Goal: Task Accomplishment & Management: Manage account settings

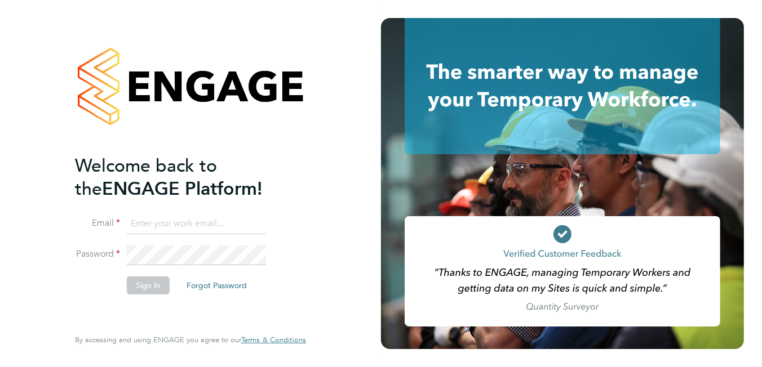
type input "brooke.m@net-temps.co.uk"
click at [139, 289] on button "Sign In" at bounding box center [148, 286] width 43 height 18
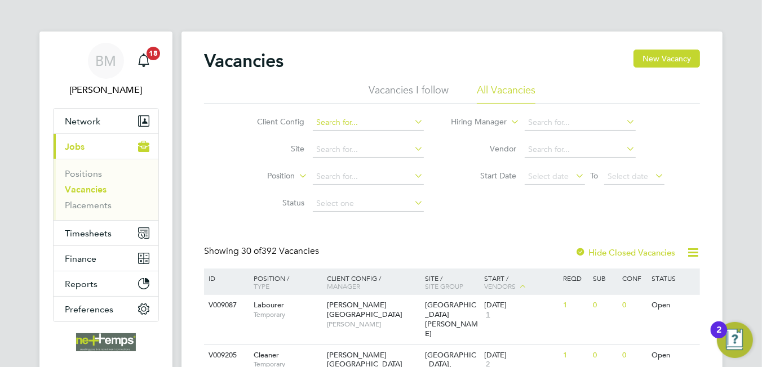
click at [356, 125] on input at bounding box center [368, 123] width 111 height 16
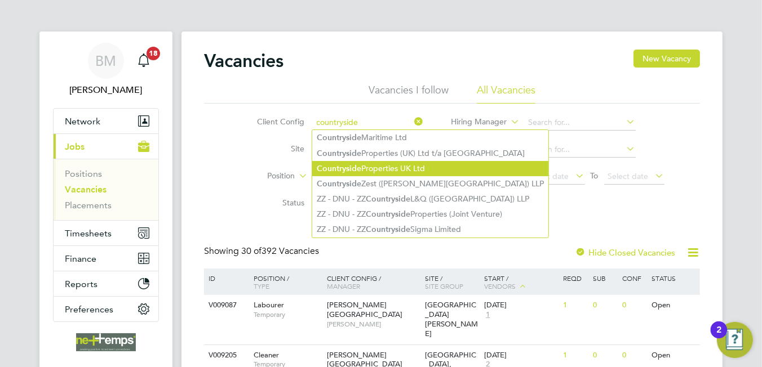
click at [358, 166] on b "Countryside" at bounding box center [339, 169] width 45 height 10
type input "Countryside Properties UK Ltd"
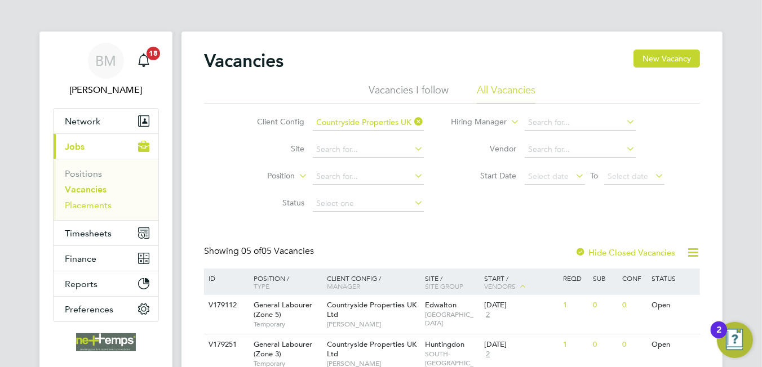
click at [92, 207] on link "Placements" at bounding box center [88, 205] width 47 height 11
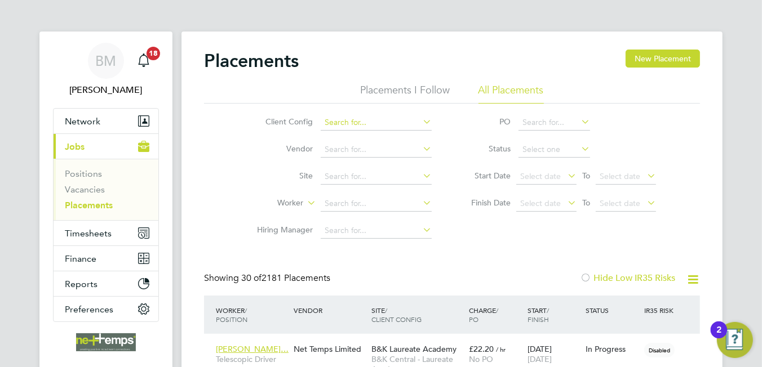
click at [373, 127] on input at bounding box center [376, 123] width 111 height 16
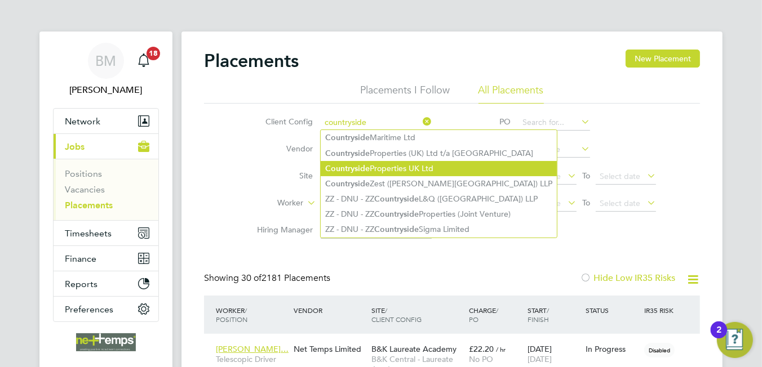
click at [354, 166] on b "Countryside" at bounding box center [347, 169] width 45 height 10
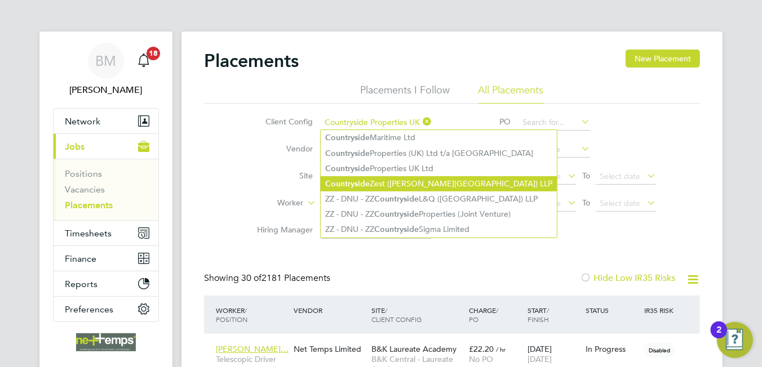
click at [375, 178] on li "Countryside Zest (Beaulieu Park) LLP" at bounding box center [439, 183] width 236 height 15
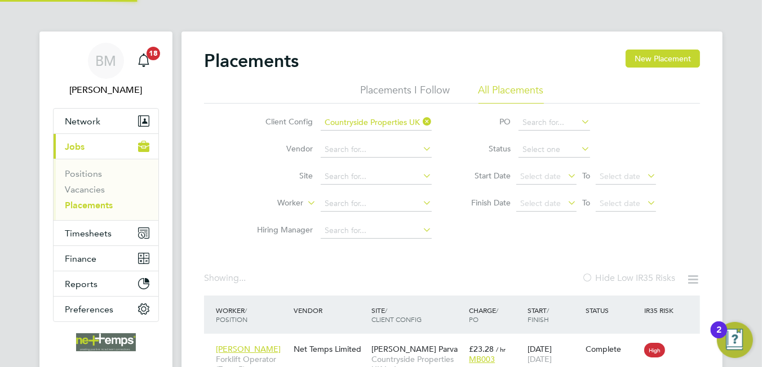
type input "Countryside Zest (Beaulieu Park) LLP"
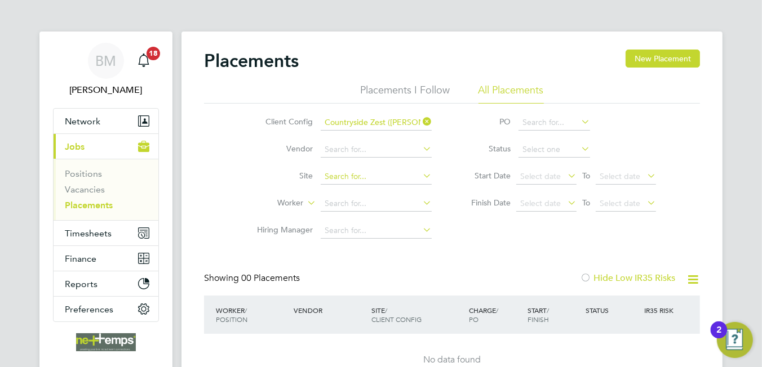
click at [361, 177] on input at bounding box center [376, 177] width 111 height 16
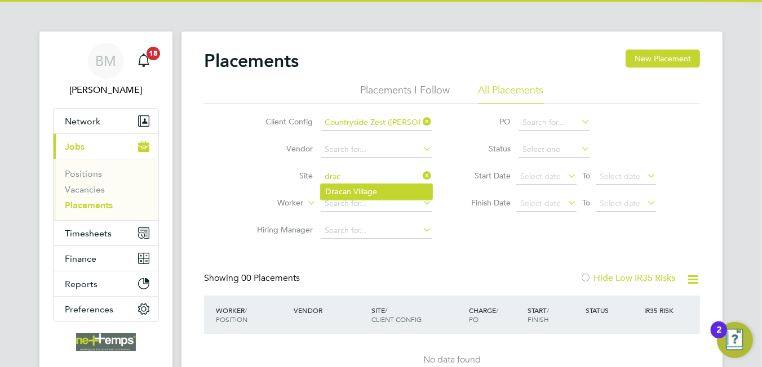
click at [358, 194] on li "Drac an Village" at bounding box center [377, 191] width 112 height 15
type input "Dracan Village"
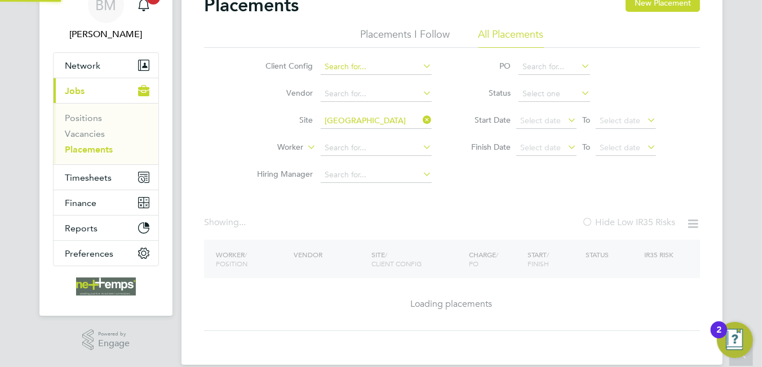
click at [354, 66] on div "Placements New Placement Placements I Follow All Placements Client Config Vendo…" at bounding box center [452, 163] width 496 height 338
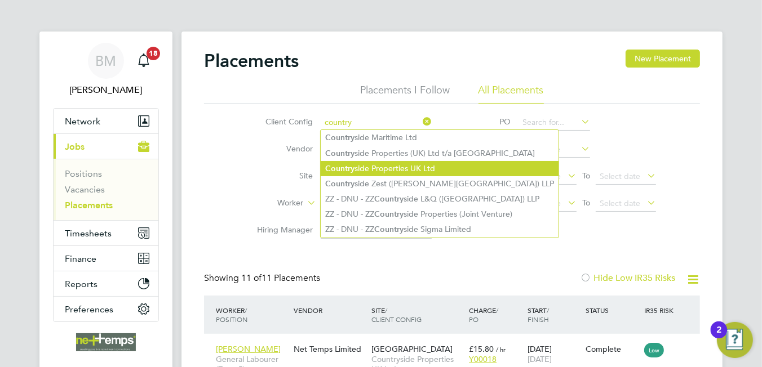
click at [399, 170] on li "Country side Properties UK Ltd" at bounding box center [440, 168] width 238 height 15
type input "Countryside Properties UK Ltd"
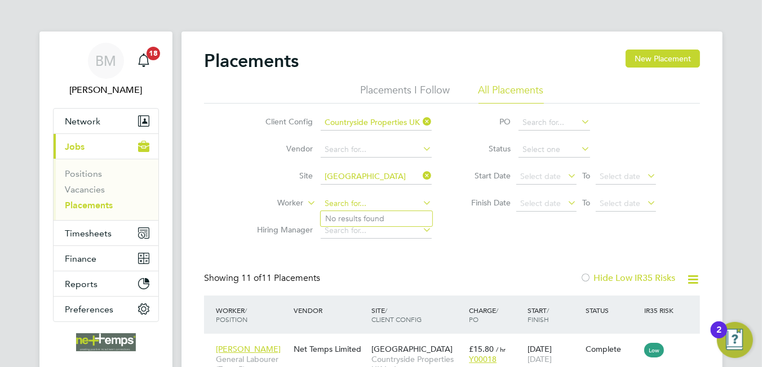
click at [343, 203] on input at bounding box center [376, 204] width 111 height 16
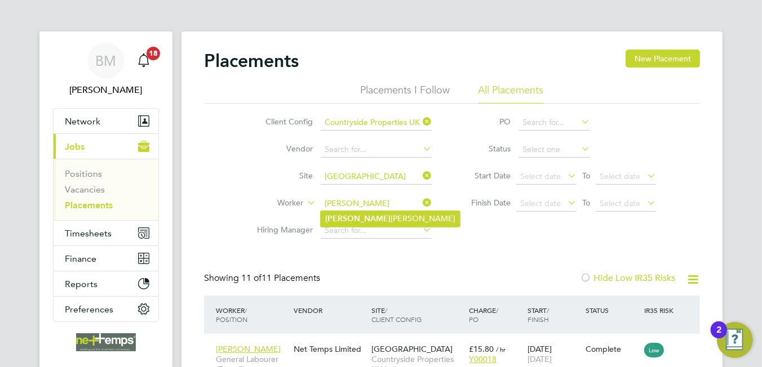
click at [368, 222] on li "Zenon Thomas" at bounding box center [390, 218] width 139 height 15
type input "Zenon Thomas"
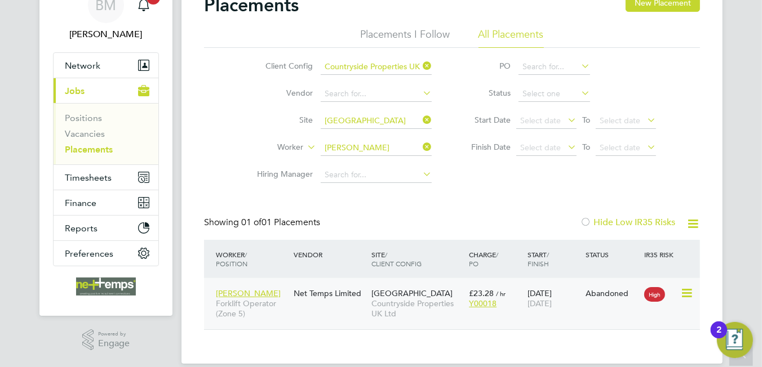
click at [689, 291] on icon at bounding box center [685, 294] width 11 height 14
click at [686, 296] on icon at bounding box center [685, 294] width 11 height 14
click at [455, 190] on div "Placements New Placement Placements I Follow All Placements Client Config Count…" at bounding box center [452, 162] width 496 height 336
click at [417, 297] on span "Dracan Village" at bounding box center [411, 294] width 81 height 10
